Goal: Task Accomplishment & Management: Use online tool/utility

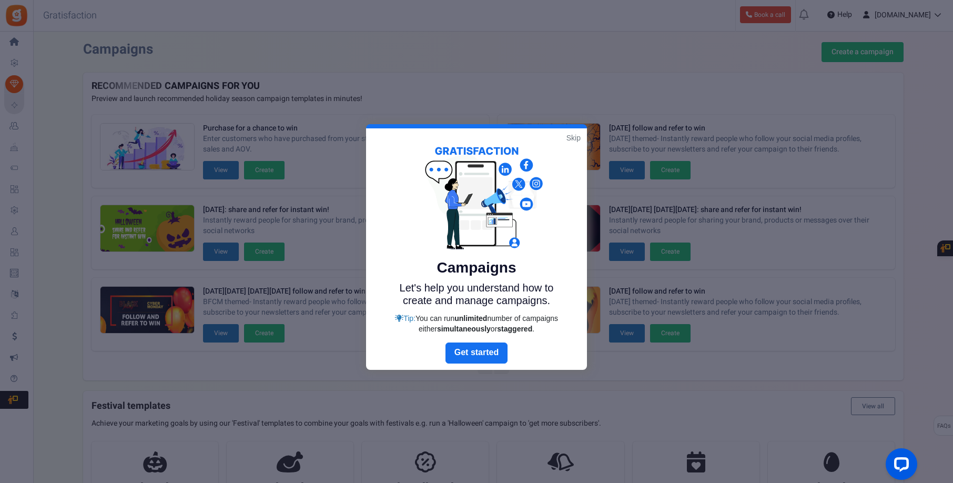
drag, startPoint x: 572, startPoint y: 138, endPoint x: 553, endPoint y: 145, distance: 20.6
click at [572, 138] on link "Skip" at bounding box center [574, 138] width 14 height 11
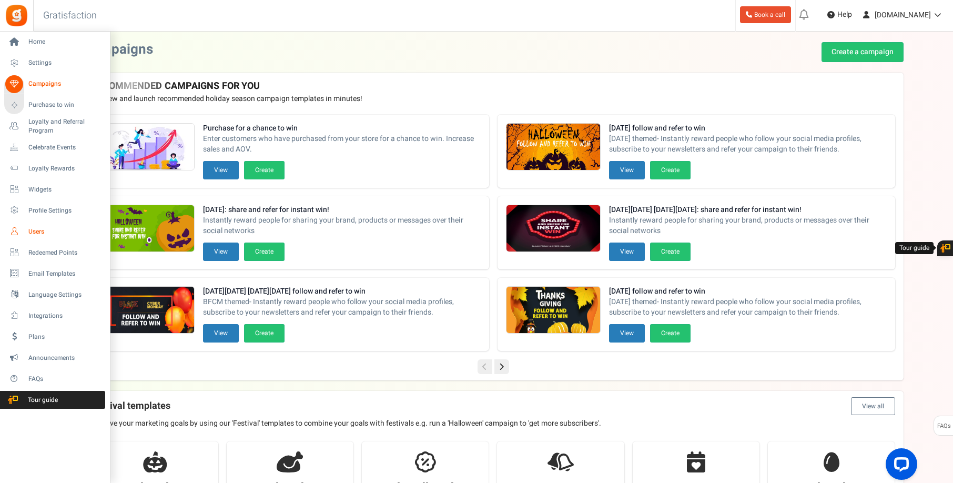
click at [38, 232] on span "Users" at bounding box center [65, 231] width 74 height 9
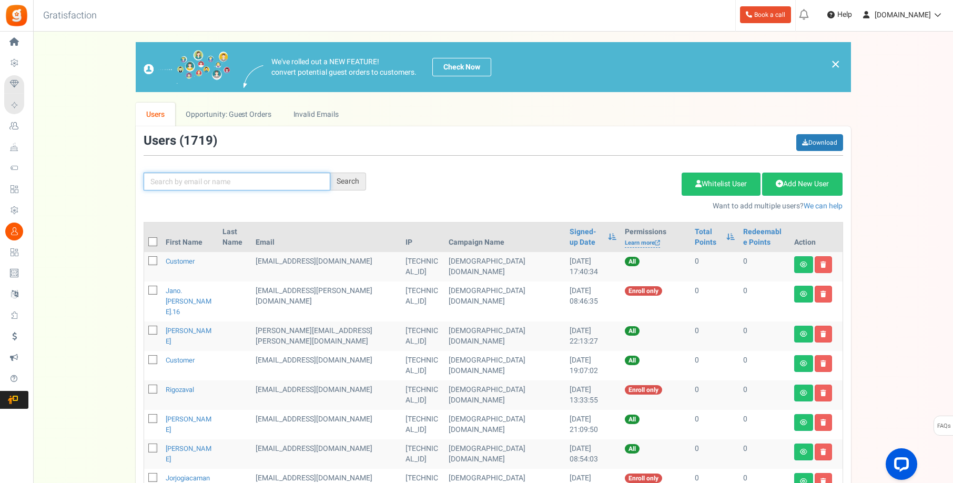
click at [166, 185] on input "text" at bounding box center [237, 182] width 187 height 18
paste input "[EMAIL_ADDRESS][DOMAIN_NAME]"
type input "[EMAIL_ADDRESS][DOMAIN_NAME]"
click at [352, 180] on div "Search" at bounding box center [348, 182] width 36 height 18
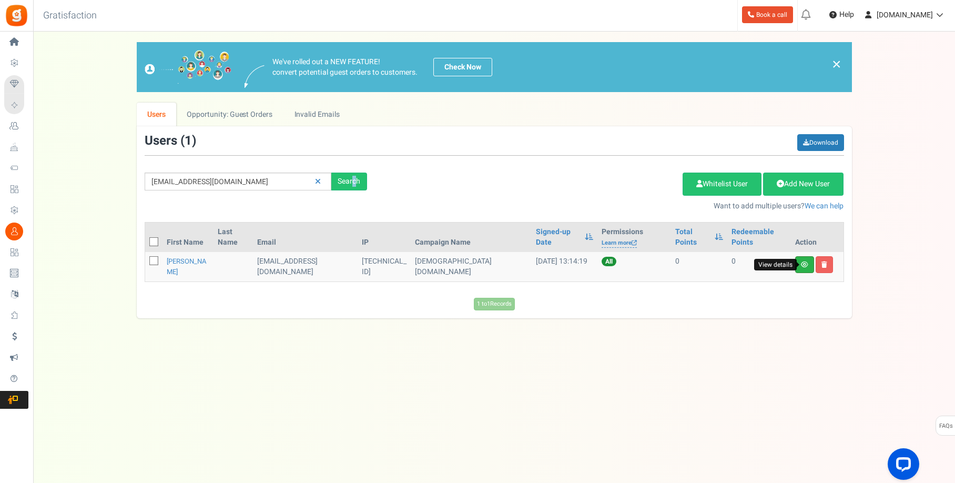
click at [803, 263] on icon at bounding box center [804, 264] width 7 height 6
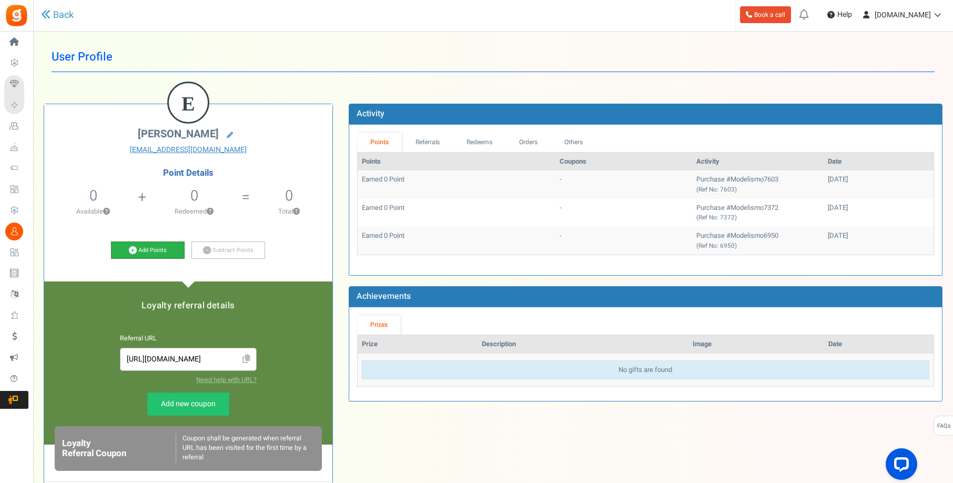
click at [152, 248] on link "Add Points" at bounding box center [148, 250] width 74 height 18
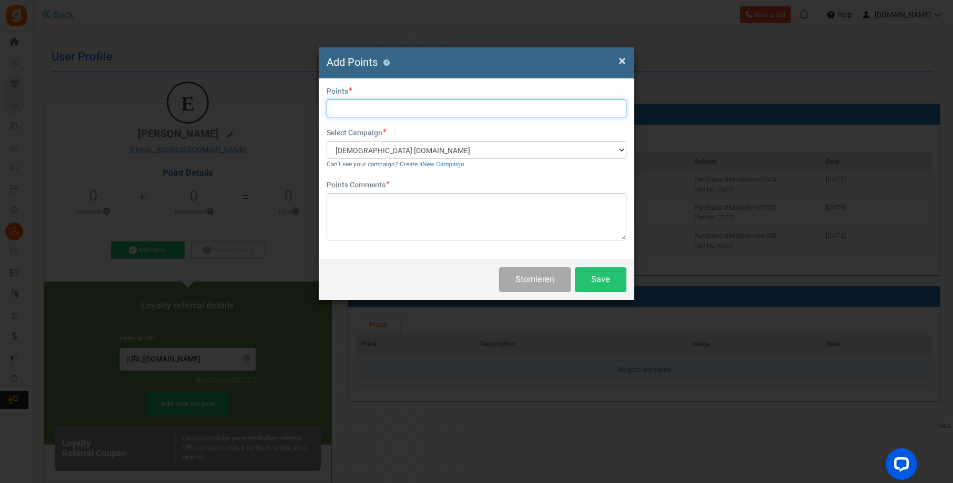
click at [386, 113] on input "text" at bounding box center [477, 108] width 300 height 18
type input "6590"
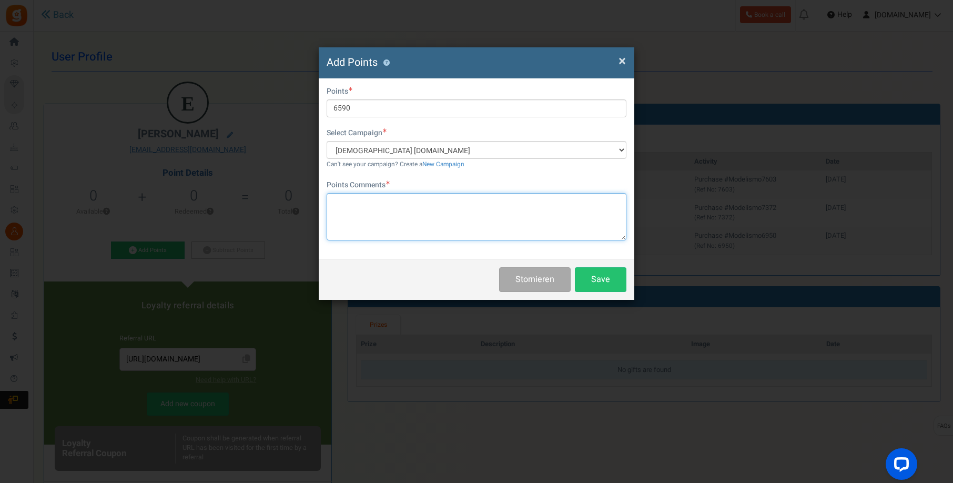
click at [339, 201] on textarea at bounding box center [477, 216] width 300 height 47
type textarea "Modelismo7603 - Märklin 7154"
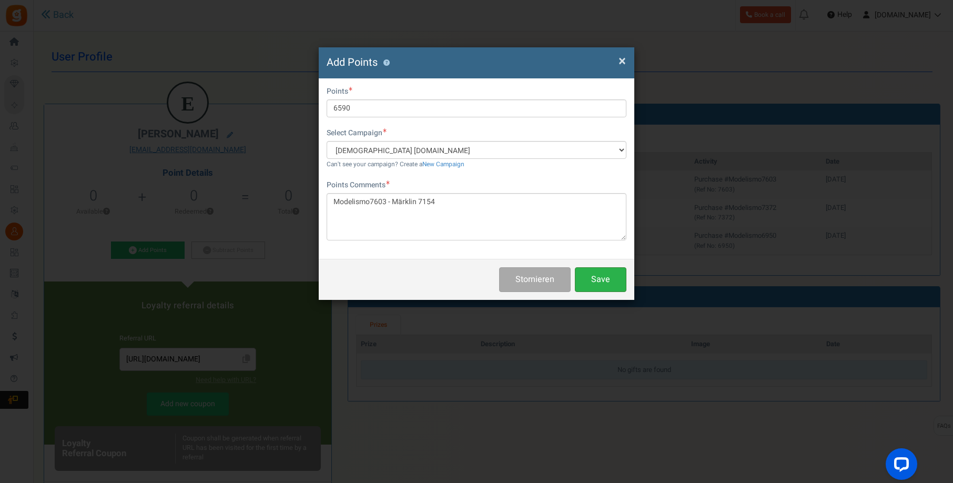
click at [605, 275] on button "Save" at bounding box center [601, 279] width 52 height 25
